Goal: Obtain resource: Download file/media

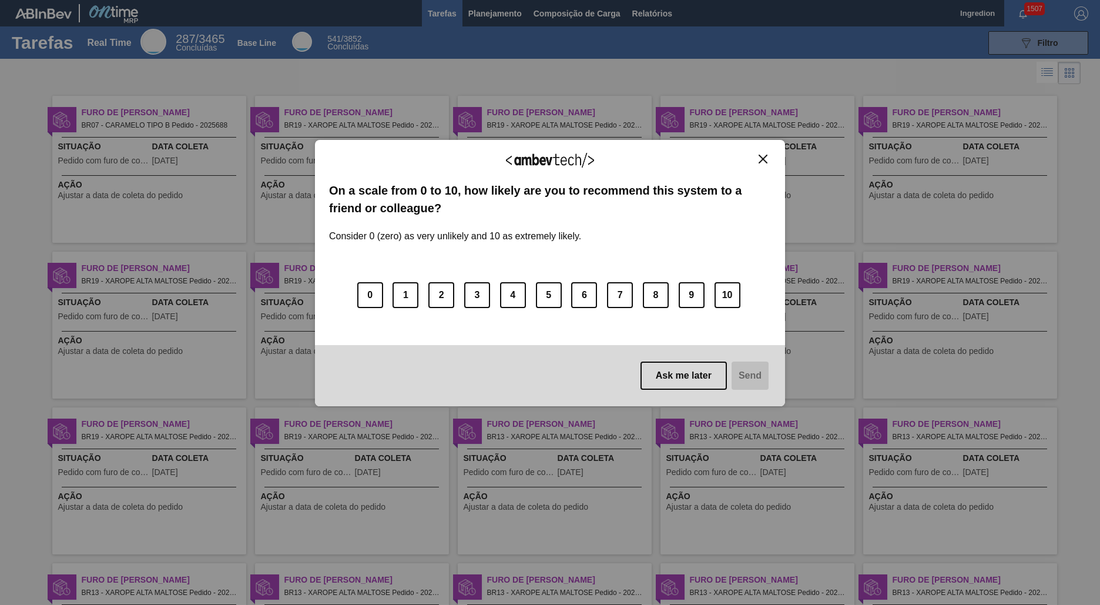
click at [763, 159] on img "Close" at bounding box center [763, 159] width 9 height 9
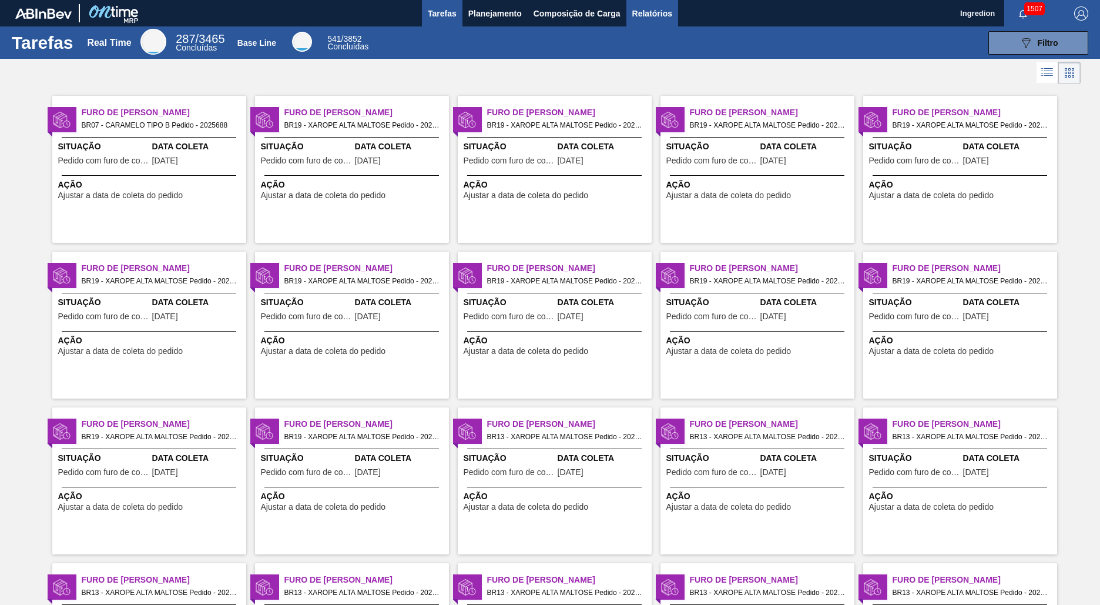
click at [651, 13] on span "Relatórios" at bounding box center [652, 13] width 40 height 14
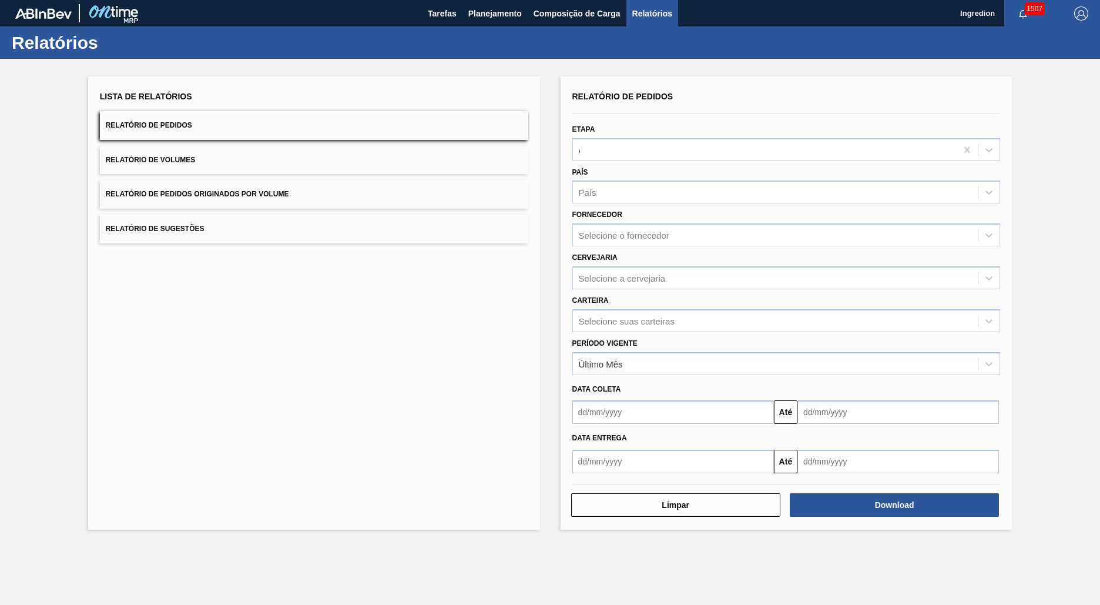
type input "Aguardando Faturamento"
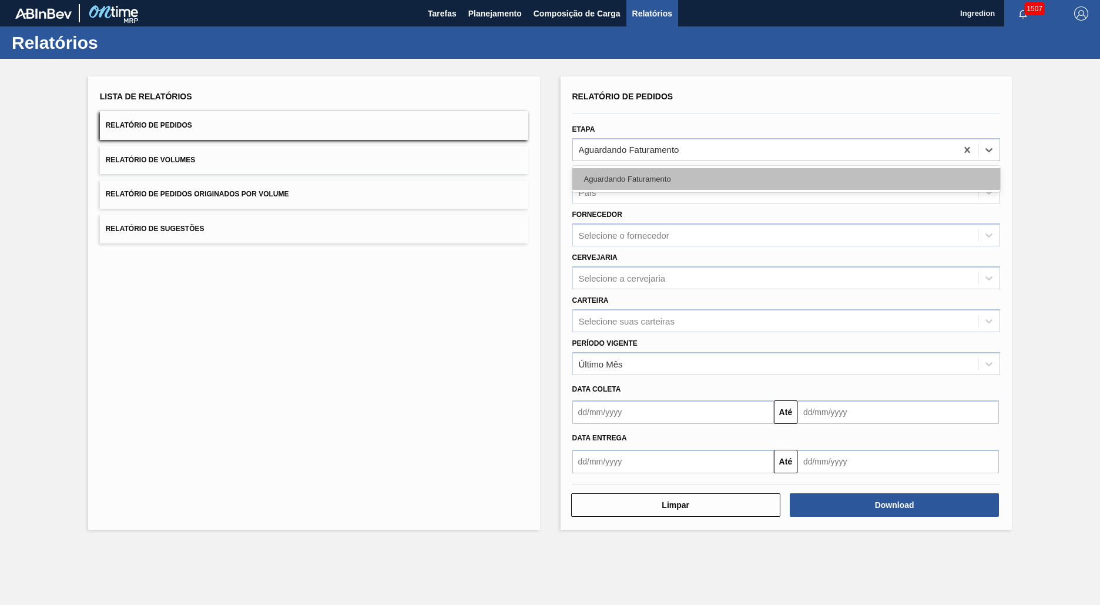
click at [786, 179] on div "Aguardando Faturamento" at bounding box center [786, 179] width 428 height 22
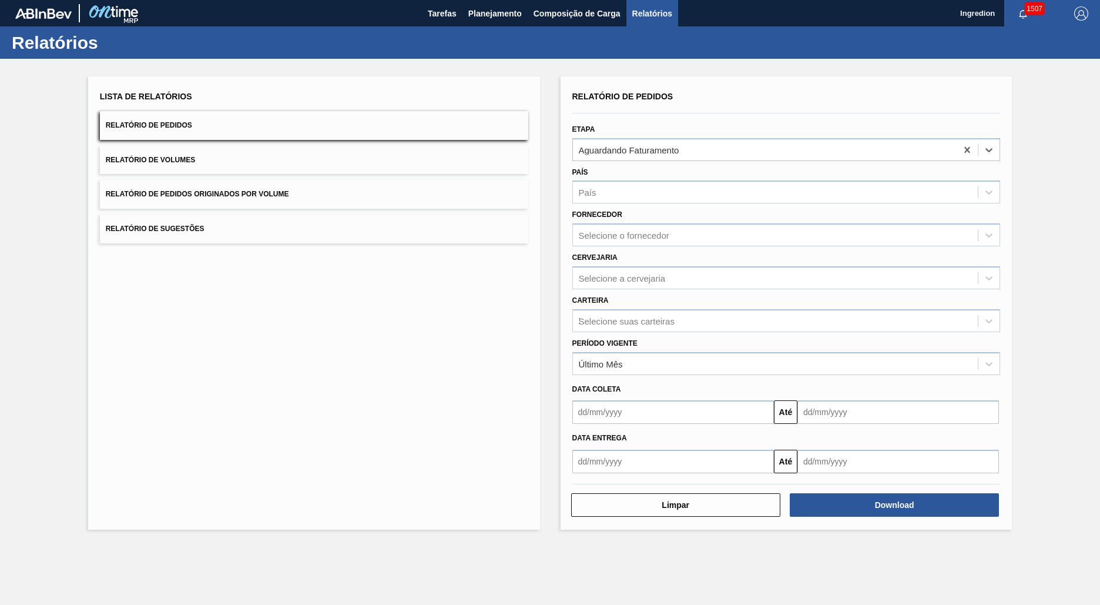
type input "Xarope"
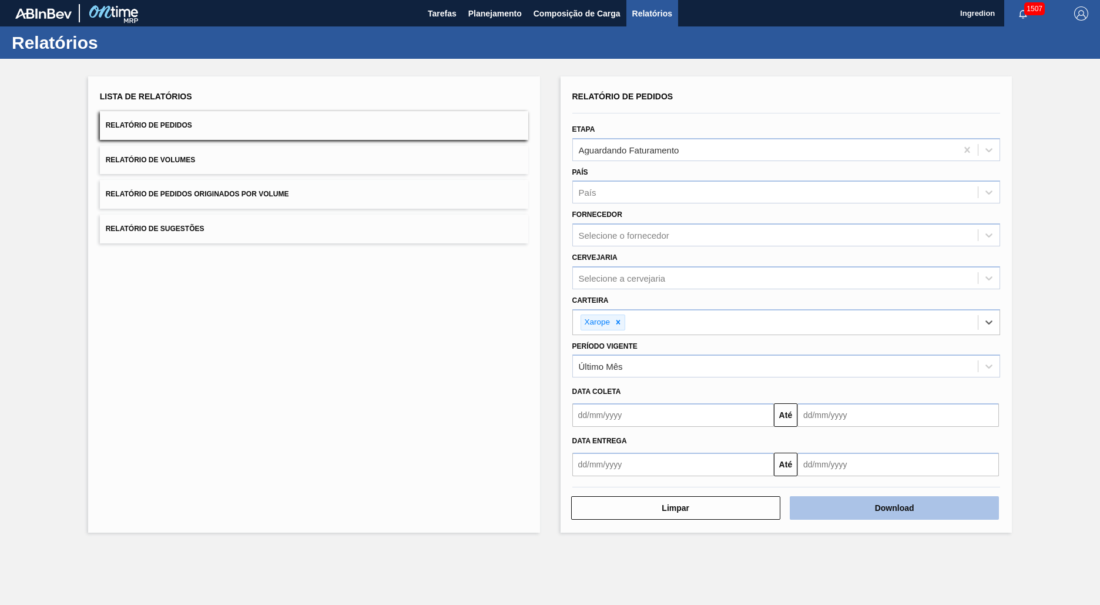
click at [894, 508] on button "Download" at bounding box center [894, 508] width 209 height 24
